Goal: Task Accomplishment & Management: Use online tool/utility

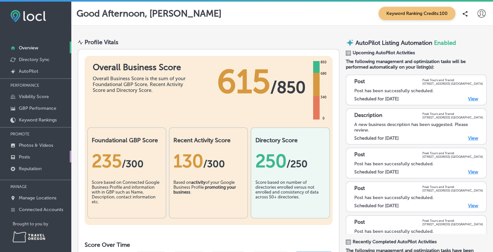
click at [29, 154] on p "Posts" at bounding box center [24, 157] width 11 height 6
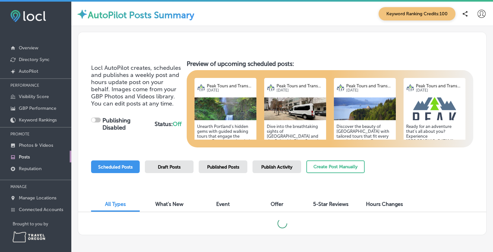
scroll to position [21, 0]
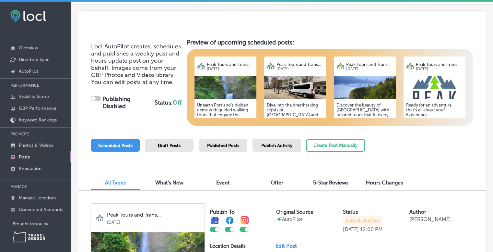
checkbox input "true"
click at [230, 145] on span "Published Posts" at bounding box center [223, 146] width 32 height 6
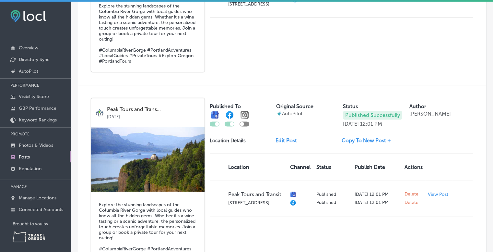
scroll to position [0, 0]
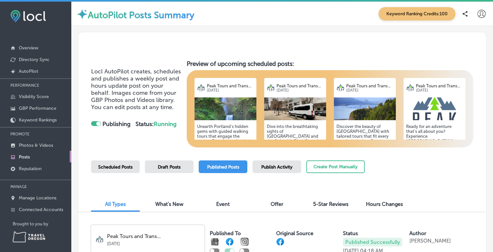
click at [115, 168] on span "Scheduled Posts" at bounding box center [115, 167] width 34 height 6
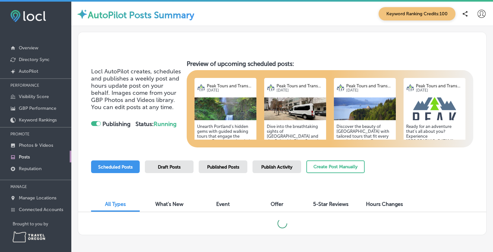
click at [232, 118] on img at bounding box center [225, 108] width 62 height 23
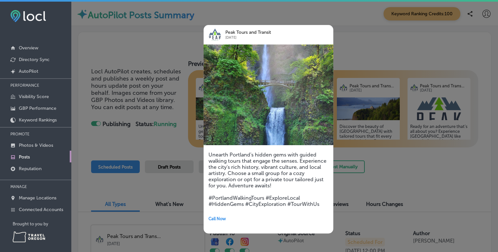
click at [352, 30] on div at bounding box center [249, 126] width 498 height 252
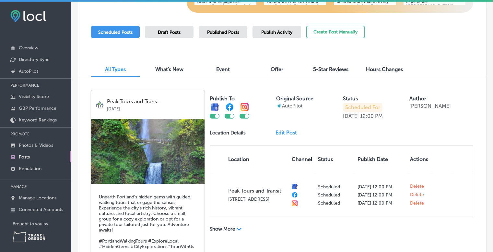
scroll to position [148, 0]
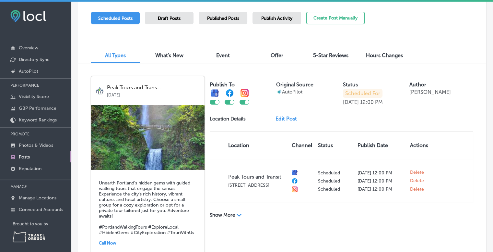
click at [172, 149] on img at bounding box center [147, 137] width 113 height 65
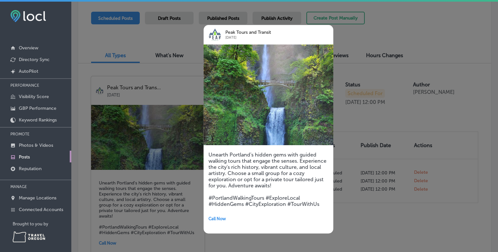
click at [395, 213] on div at bounding box center [249, 126] width 498 height 252
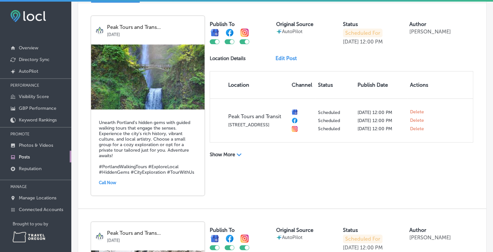
scroll to position [207, 0]
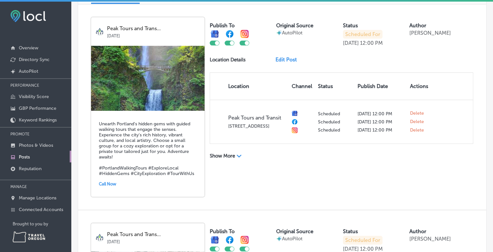
click at [287, 60] on link "Edit Post" at bounding box center [289, 59] width 27 height 6
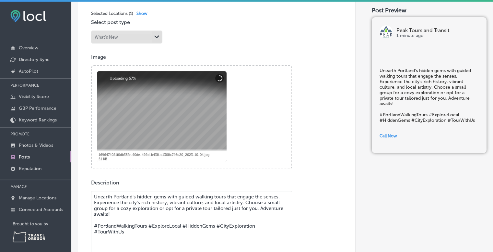
scroll to position [180, 0]
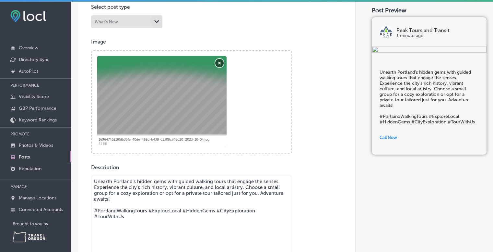
click at [219, 63] on button "Remove" at bounding box center [219, 63] width 8 height 8
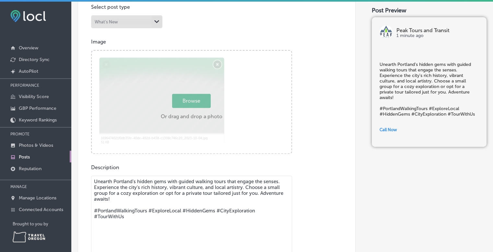
click at [219, 63] on div "Powered by PQINA Browse Or drag and drop a photo 1696474021f0db35fe-40de-492d-b…" at bounding box center [192, 102] width 200 height 102
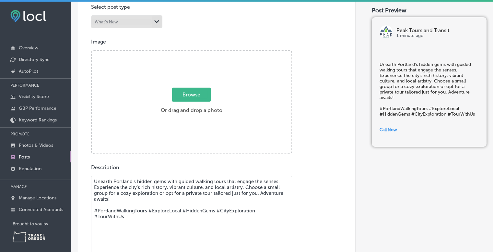
click at [191, 97] on span "Browse" at bounding box center [191, 95] width 39 height 14
click at [191, 53] on input "Browse Or drag and drop a photo" at bounding box center [192, 52] width 200 height 2
type input "C:\fakepath\20250330_100540.jpg"
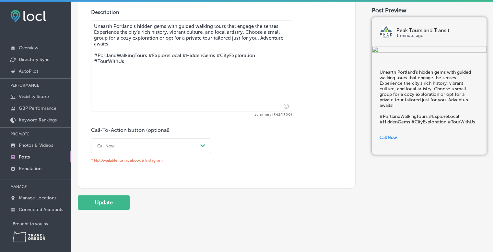
scroll to position [336, 0]
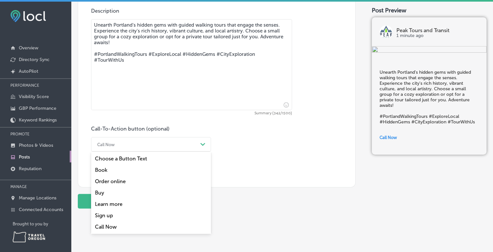
click at [138, 145] on div "Call Now" at bounding box center [146, 144] width 104 height 10
click at [123, 169] on div "Book" at bounding box center [151, 169] width 120 height 11
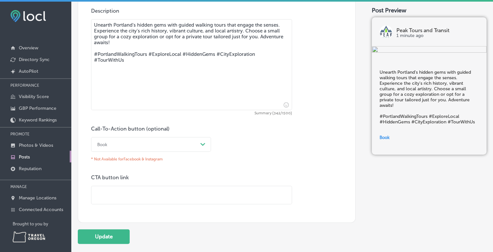
click at [123, 195] on input "text" at bounding box center [191, 195] width 200 height 18
paste input "[URL][DOMAIN_NAME]"
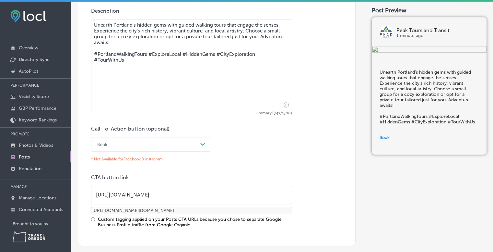
type input "[URL][DOMAIN_NAME]"
click at [313, 193] on div "Call-To-Action button (optional) Book Path Created with Sketch. * Not Available…" at bounding box center [216, 176] width 251 height 102
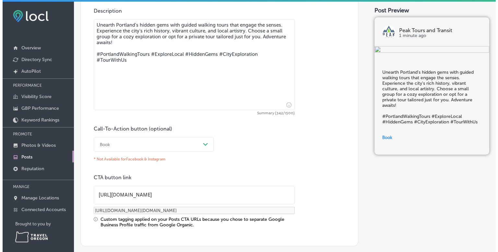
scroll to position [402, 0]
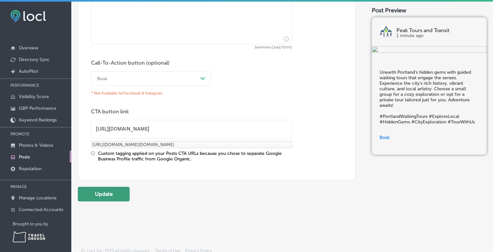
click at [121, 192] on button "Update" at bounding box center [104, 193] width 52 height 15
